Goal: Information Seeking & Learning: Find specific fact

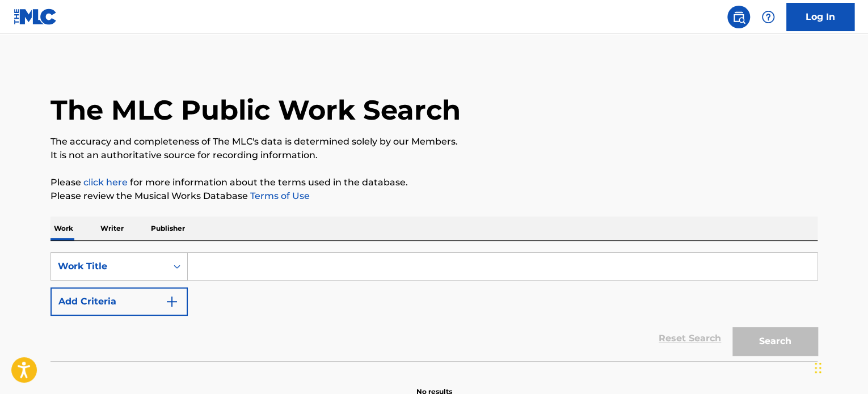
click at [263, 264] on input "Search Form" at bounding box center [502, 266] width 629 height 27
paste input "Ren and Stimpy"
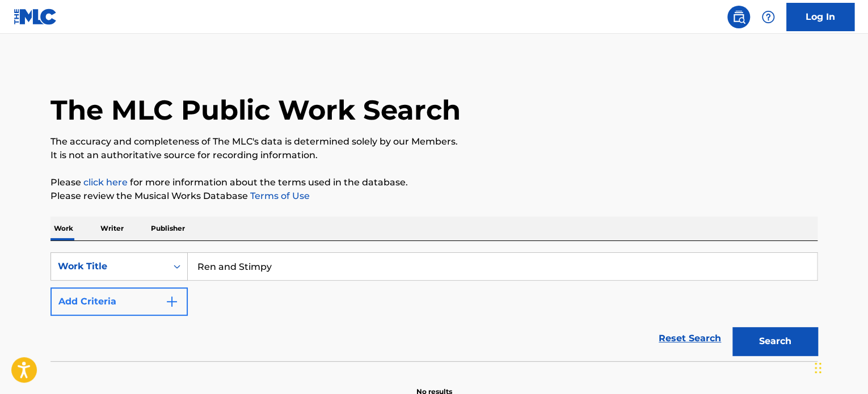
type input "Ren and Stimpy"
click at [156, 303] on button "Add Criteria" at bounding box center [118, 302] width 137 height 28
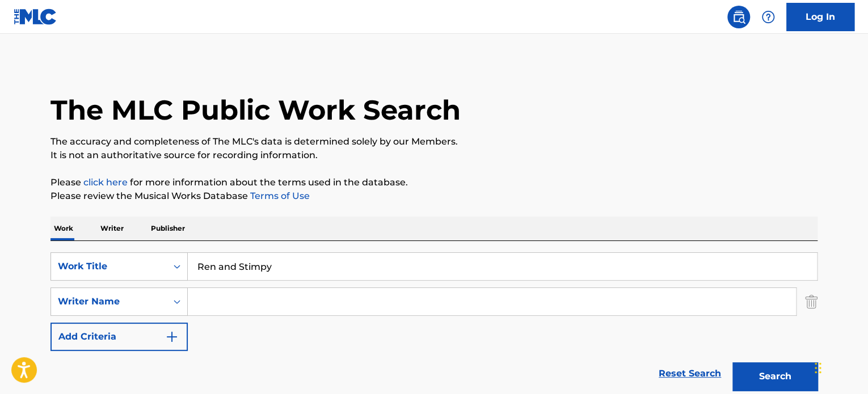
click at [219, 306] on input "Search Form" at bounding box center [492, 301] width 608 height 27
click at [284, 297] on input "Search Form" at bounding box center [492, 301] width 608 height 27
paste input "Raymond Scott"
click at [571, 156] on p "It is not an authoritative source for recording information." at bounding box center [433, 156] width 767 height 14
click at [194, 314] on input "Raymond Scott" at bounding box center [492, 301] width 608 height 27
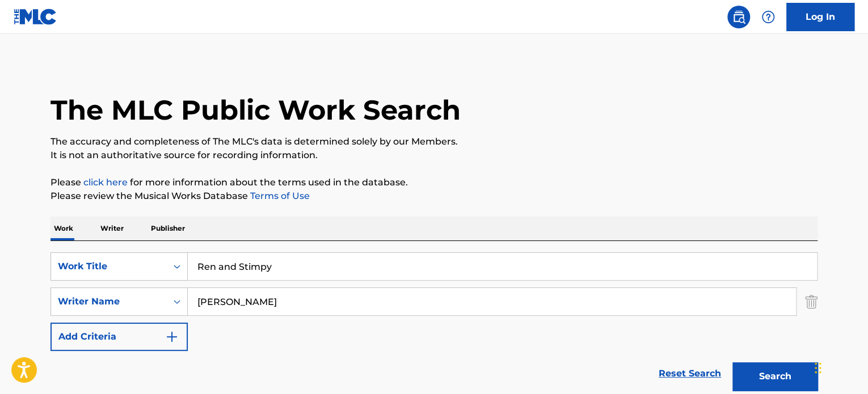
click at [194, 314] on input "Raymond Scott" at bounding box center [492, 301] width 608 height 27
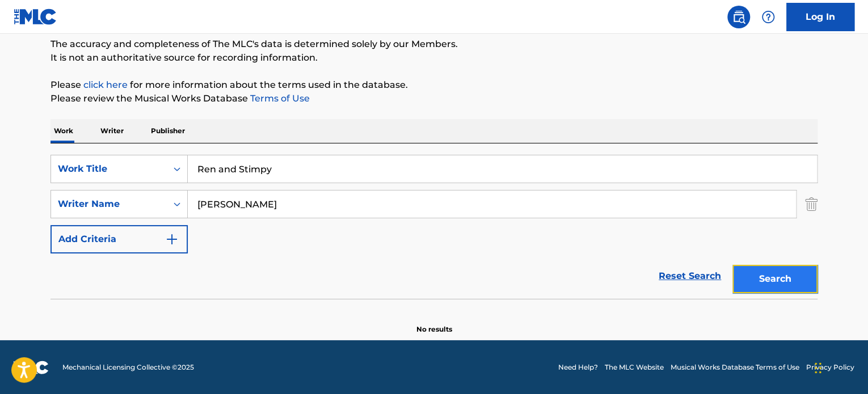
click at [783, 272] on button "Search" at bounding box center [774, 279] width 85 height 28
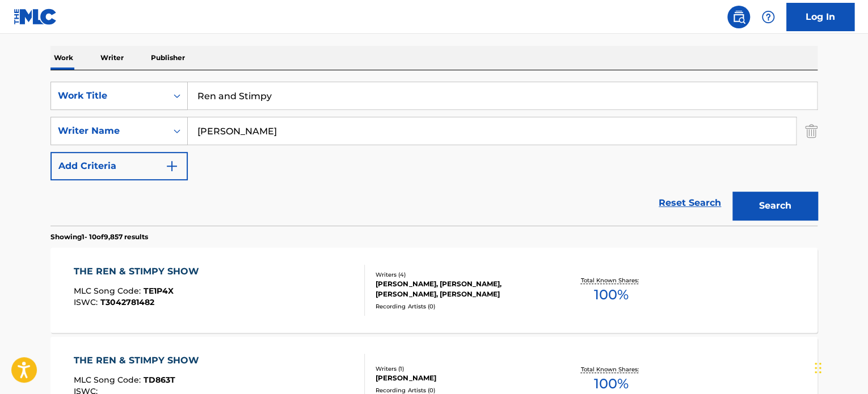
scroll to position [170, 0]
drag, startPoint x: 264, startPoint y: 139, endPoint x: 175, endPoint y: 118, distance: 92.1
click at [71, 118] on div "SearchWithCriteriae9cdbcd2-e739-4562-9100-0851fbdc0d16 Writer Name Scott" at bounding box center [433, 132] width 767 height 28
paste input "Giacchino"
type input "Giacchino"
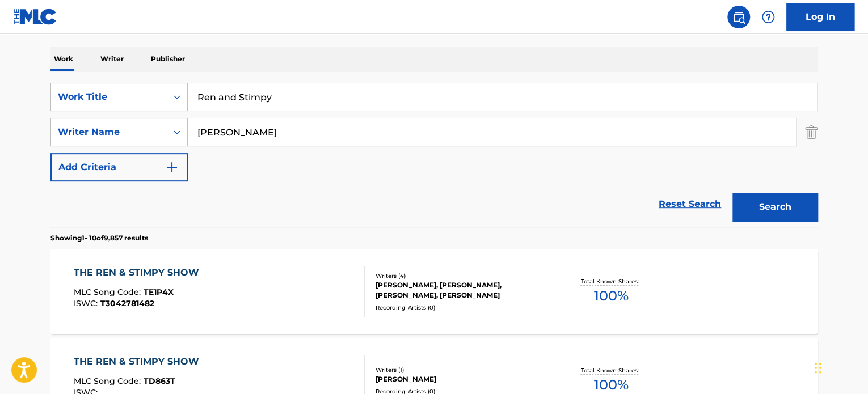
click at [334, 92] on input "Ren and Stimpy" at bounding box center [502, 96] width 629 height 27
type input "lost"
click at [732, 193] on button "Search" at bounding box center [774, 207] width 85 height 28
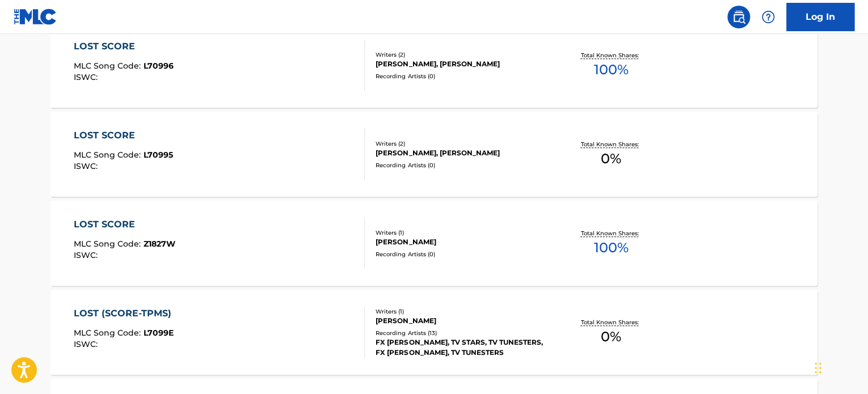
scroll to position [397, 0]
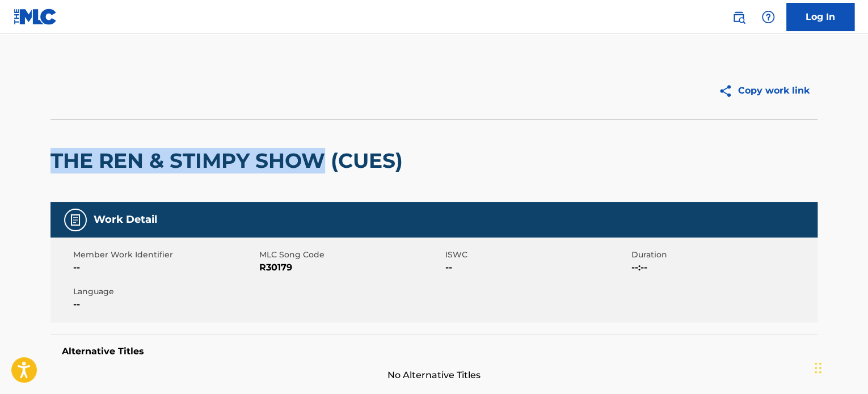
drag, startPoint x: 41, startPoint y: 168, endPoint x: 326, endPoint y: 179, distance: 285.0
click at [326, 179] on div "Copy work link THE REN & STIMPY SHOW (CUES) Work Detail Member Work Identifier …" at bounding box center [434, 376] width 794 height 628
copy h2 "THE REN & STIMPY SHOW"
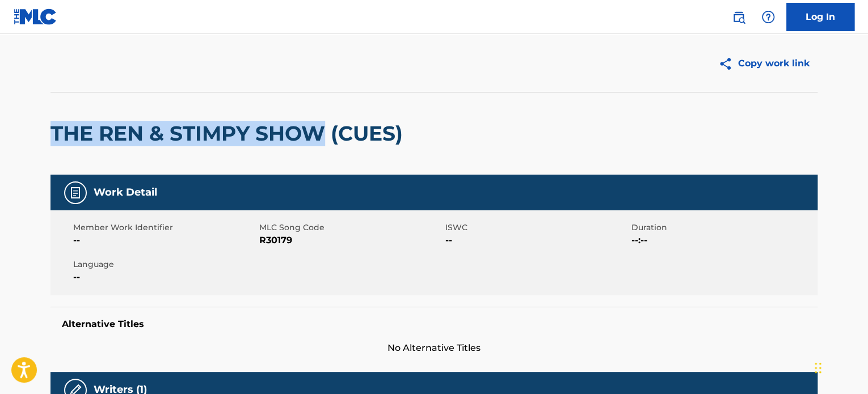
scroll to position [27, 0]
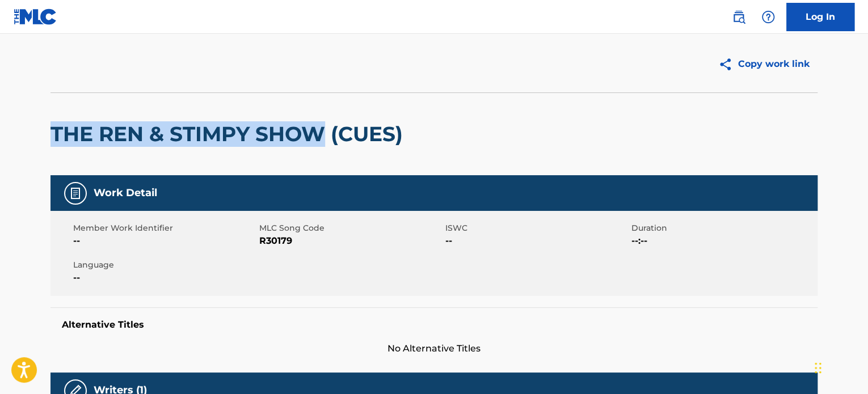
copy h2 "THE REN & STIMPY SHOW"
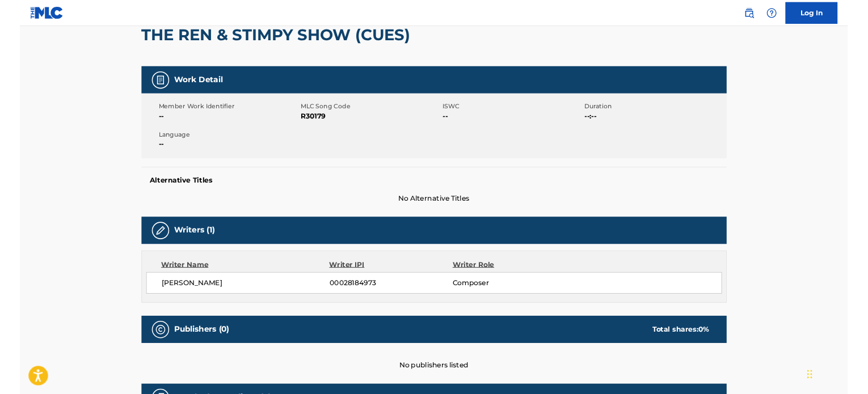
scroll to position [113, 0]
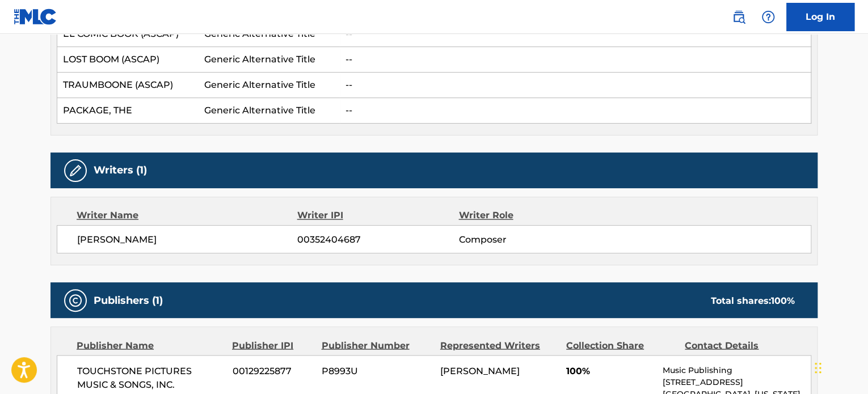
scroll to position [3129, 0]
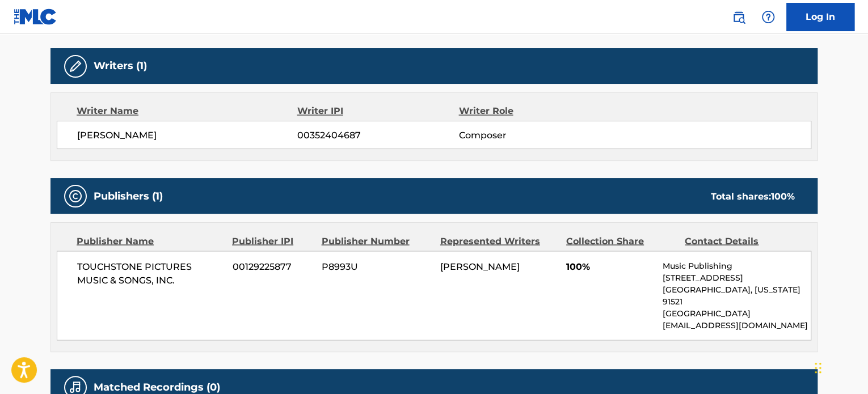
drag, startPoint x: 407, startPoint y: 234, endPoint x: 404, endPoint y: 352, distance: 118.0
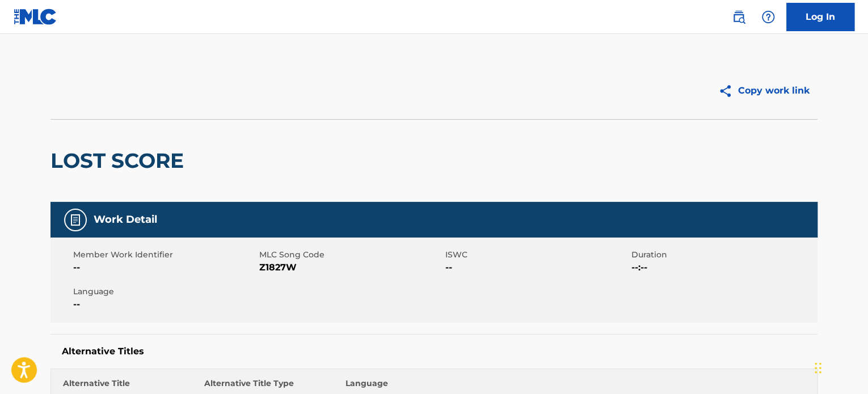
drag, startPoint x: 357, startPoint y: 260, endPoint x: 374, endPoint y: 48, distance: 213.4
click at [131, 146] on div "LOST SCORE" at bounding box center [119, 161] width 139 height 82
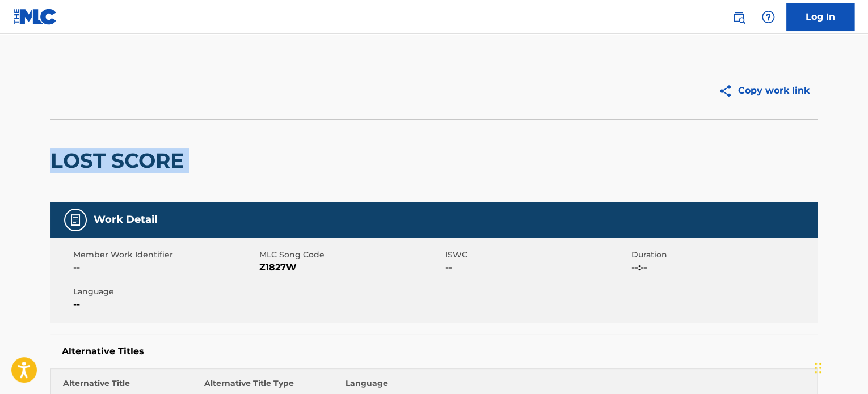
click at [131, 146] on div "LOST SCORE" at bounding box center [119, 161] width 139 height 82
copy div "LOST SCORE"
click at [88, 165] on h2 "LOST SCORE" at bounding box center [119, 161] width 139 height 26
copy h2 "LOST"
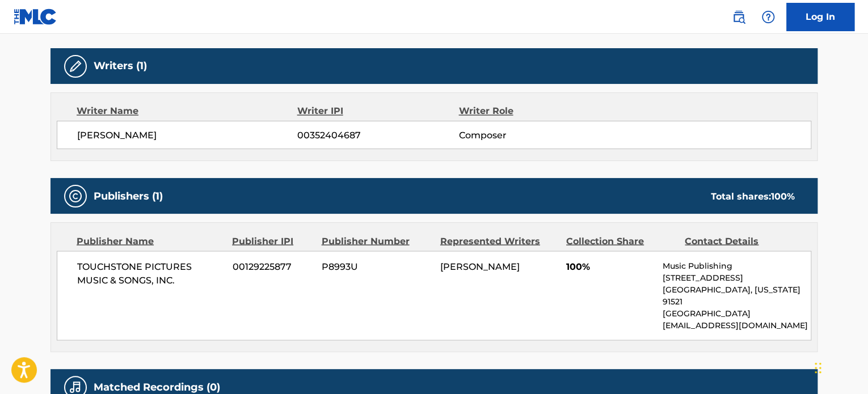
drag, startPoint x: 254, startPoint y: 62, endPoint x: 265, endPoint y: 321, distance: 259.5
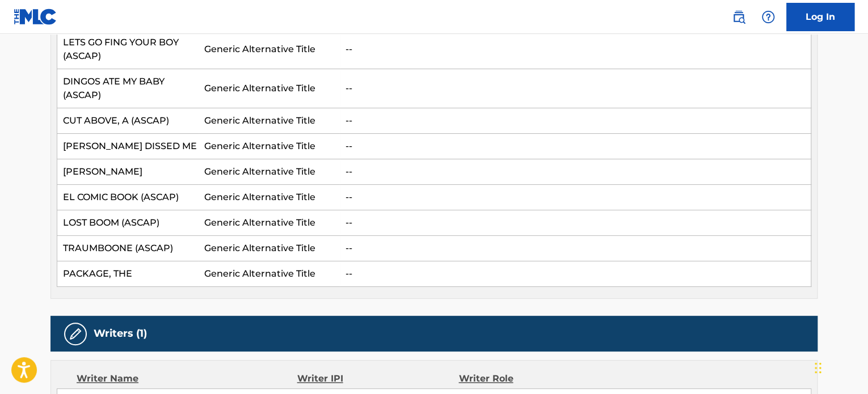
scroll to position [2845, 0]
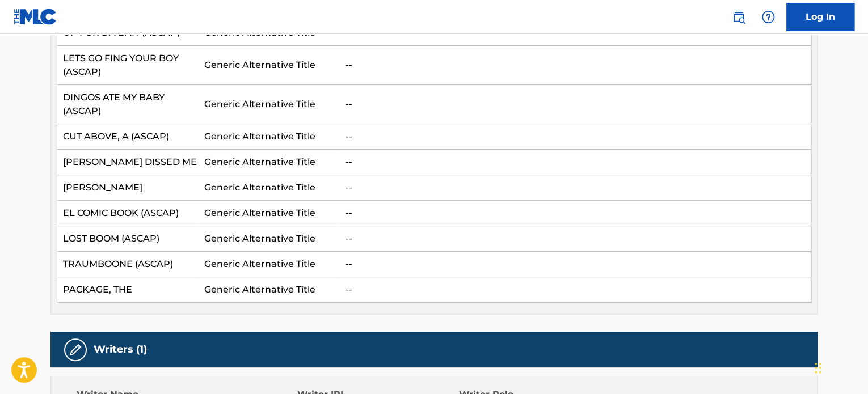
copy span "GIACCHINO"
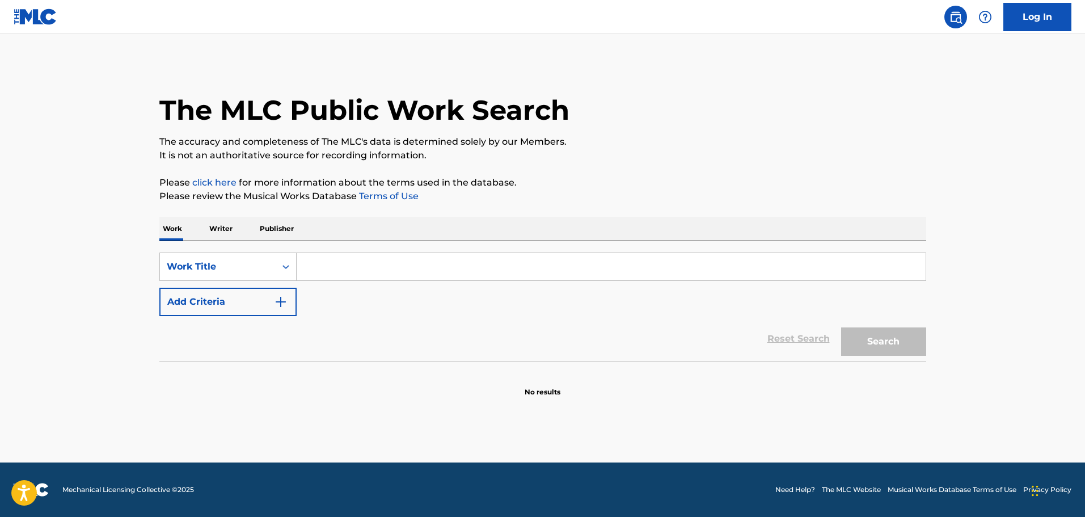
click at [485, 252] on div "SearchWithCriteria9c1233d7-4e44-44bc-9f1a-f31904d2f55d Work Title Add Criteria …" at bounding box center [542, 301] width 767 height 120
click at [355, 271] on input "Search Form" at bounding box center [611, 266] width 629 height 27
paste input "Ain't No Make Believe"
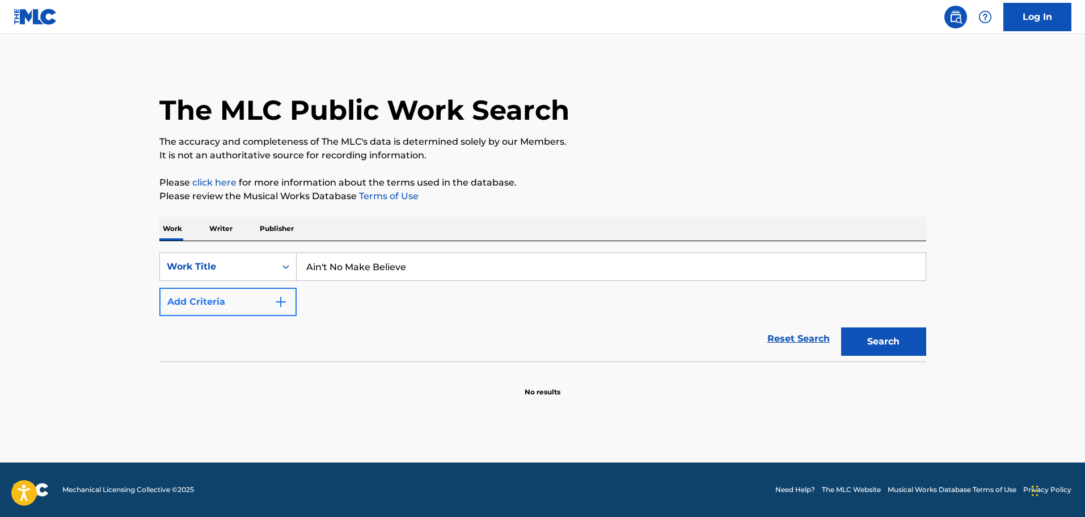
type input "Ain't No Make Believe"
click at [258, 311] on button "Add Criteria" at bounding box center [227, 302] width 137 height 28
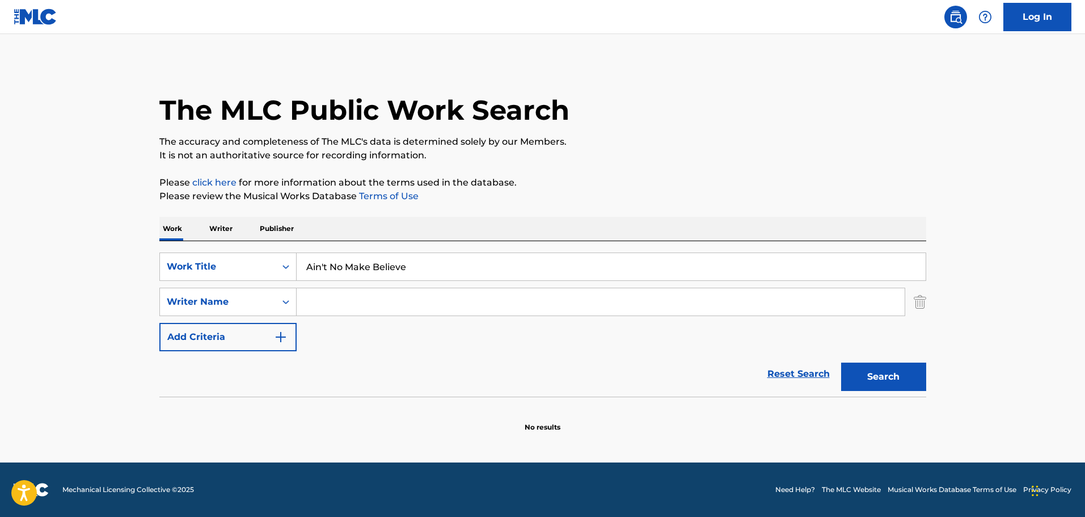
click at [364, 310] on input "Search Form" at bounding box center [601, 301] width 608 height 27
type input "johnston"
click at [841, 362] on button "Search" at bounding box center [883, 376] width 85 height 28
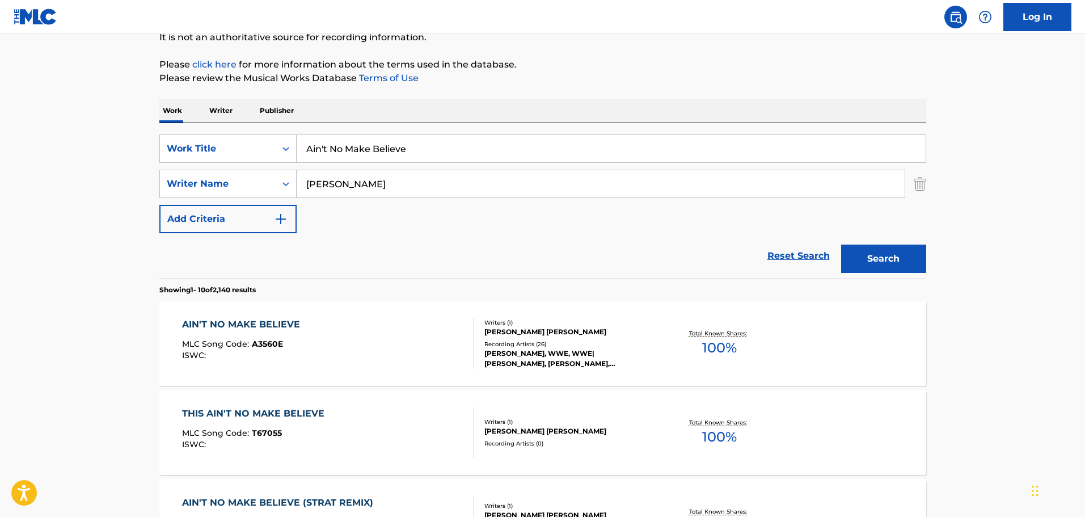
scroll to position [126, 0]
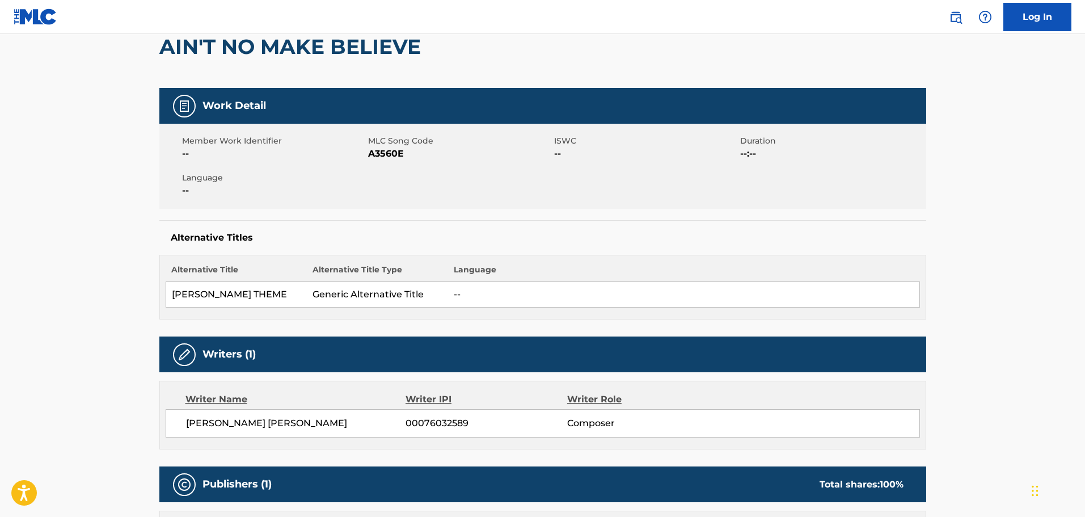
scroll to position [113, 0]
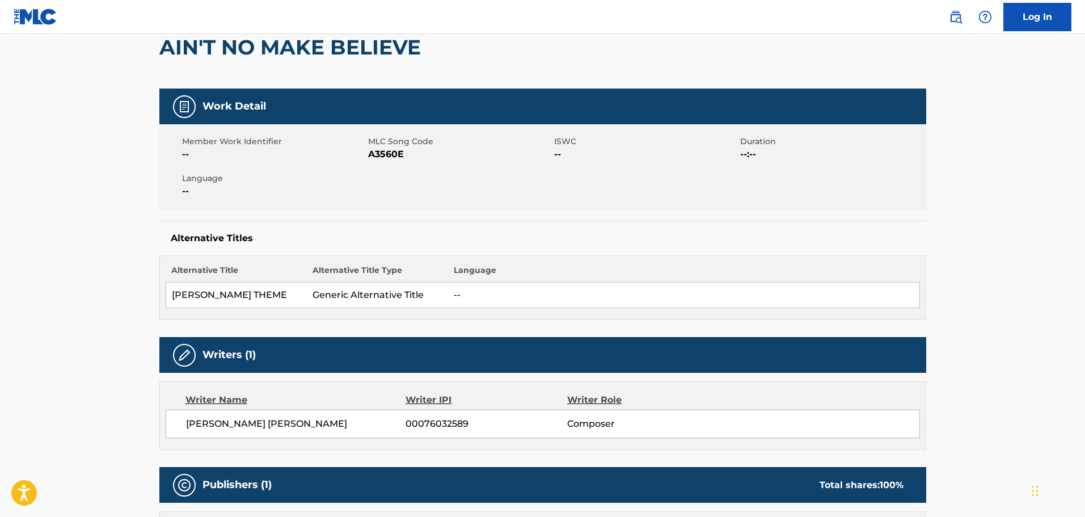
click at [357, 48] on h2 "AIN'T NO MAKE BELIEVE" at bounding box center [292, 48] width 267 height 26
